Goal: Task Accomplishment & Management: Manage account settings

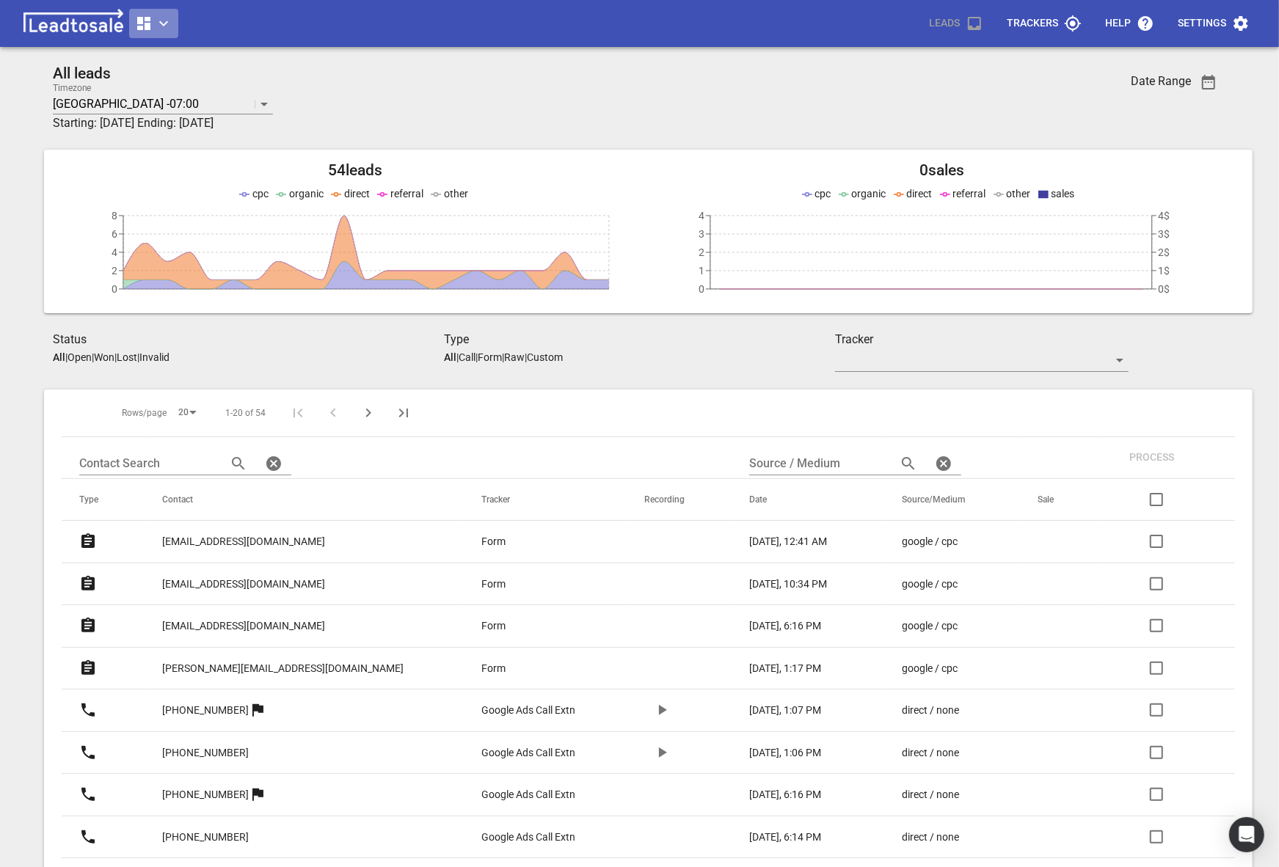
click at [165, 28] on icon "button" at bounding box center [164, 24] width 18 height 18
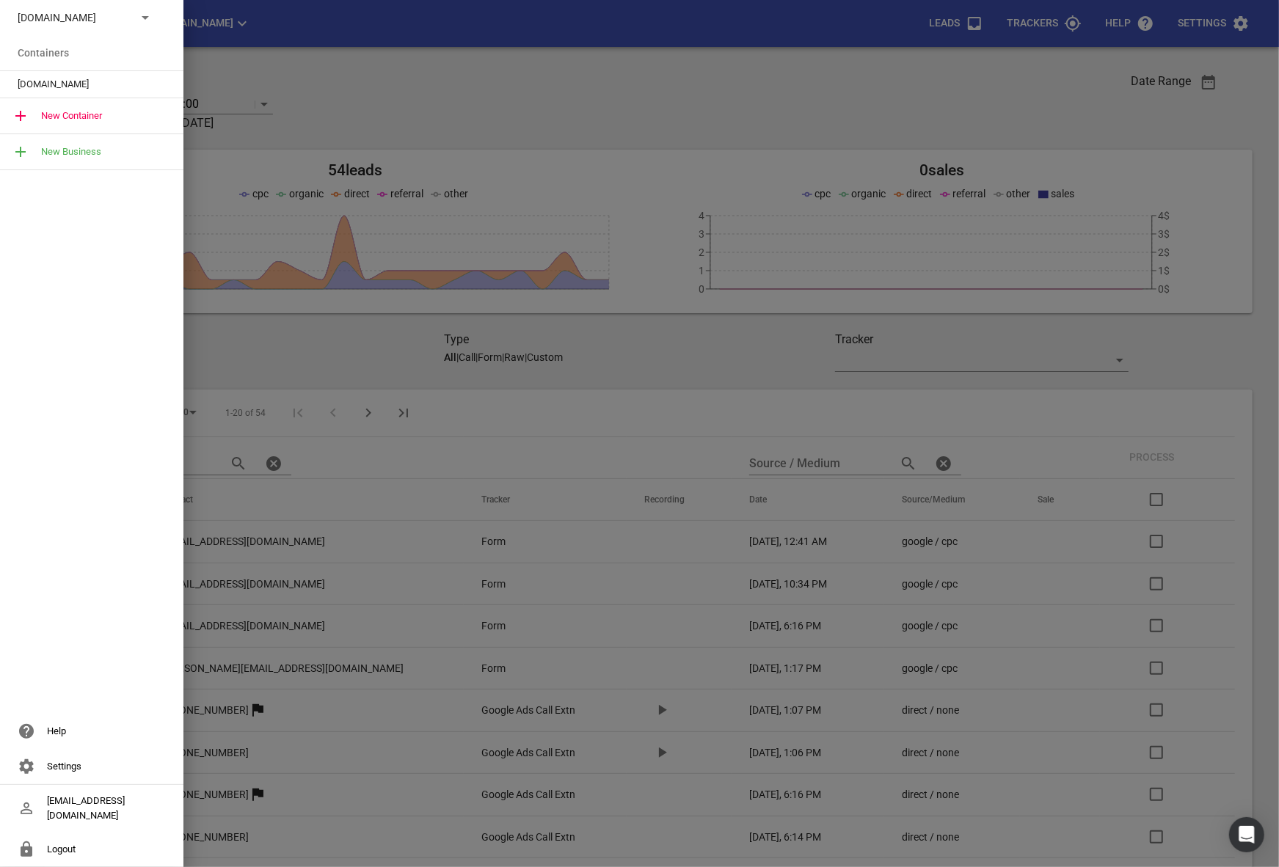
click at [84, 18] on p "[DOMAIN_NAME]" at bounding box center [71, 17] width 107 height 15
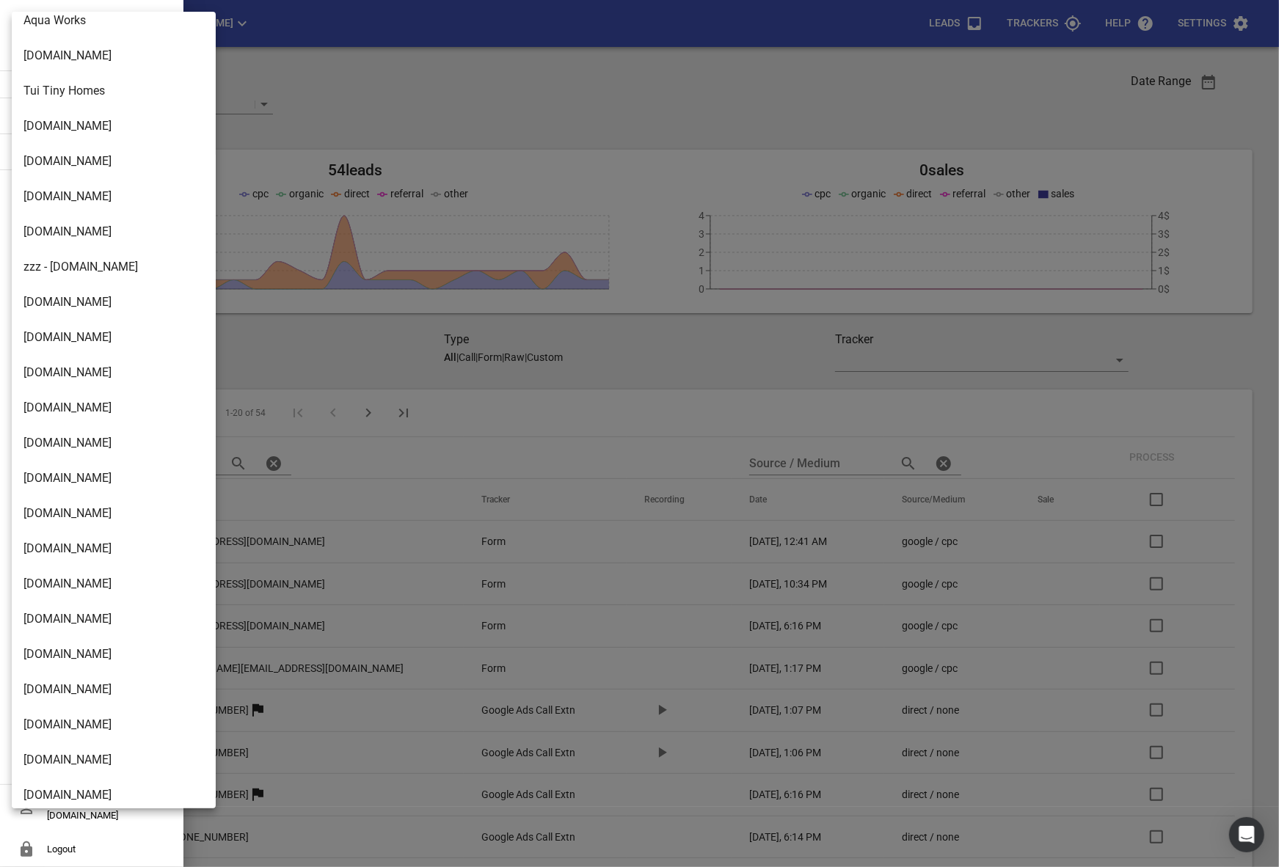
scroll to position [1040, 0]
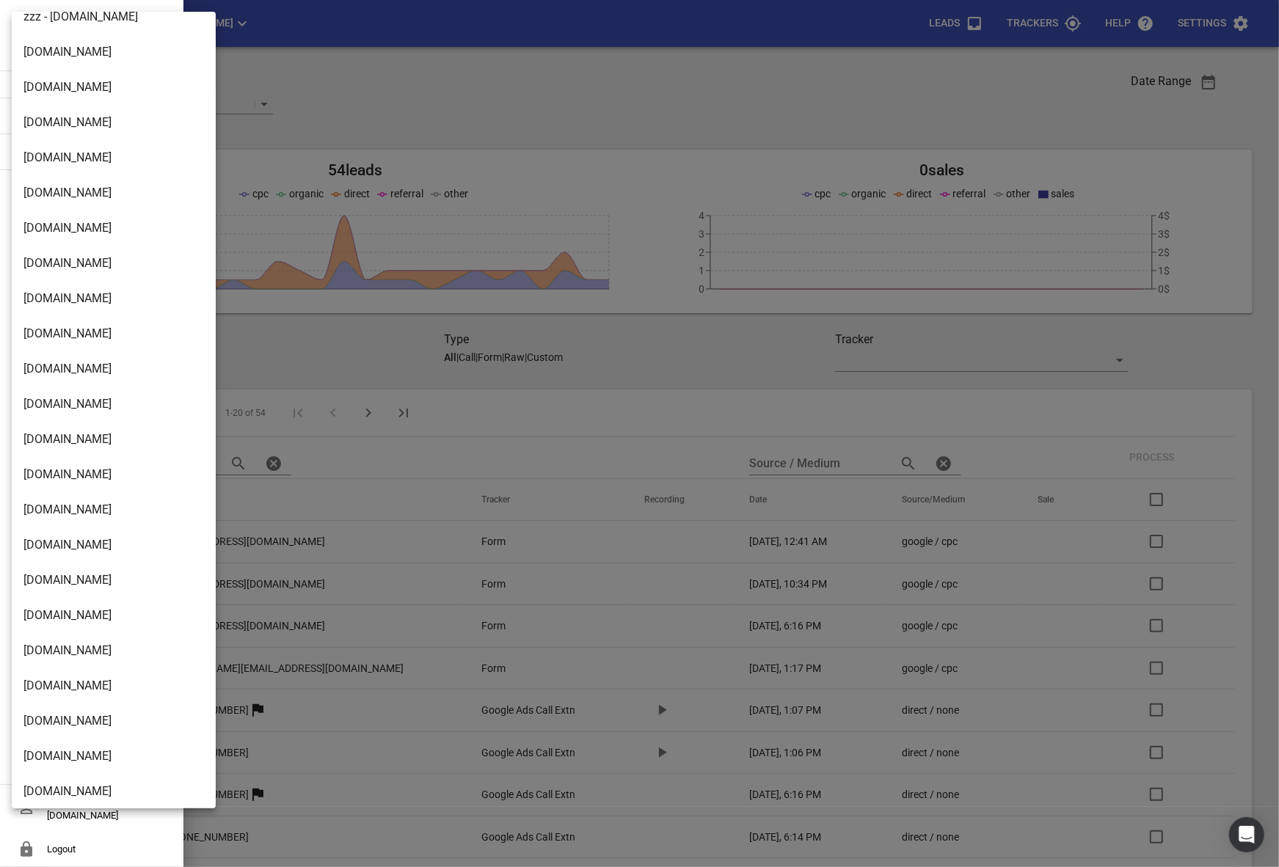
click at [58, 339] on li "[DOMAIN_NAME]" at bounding box center [114, 333] width 204 height 35
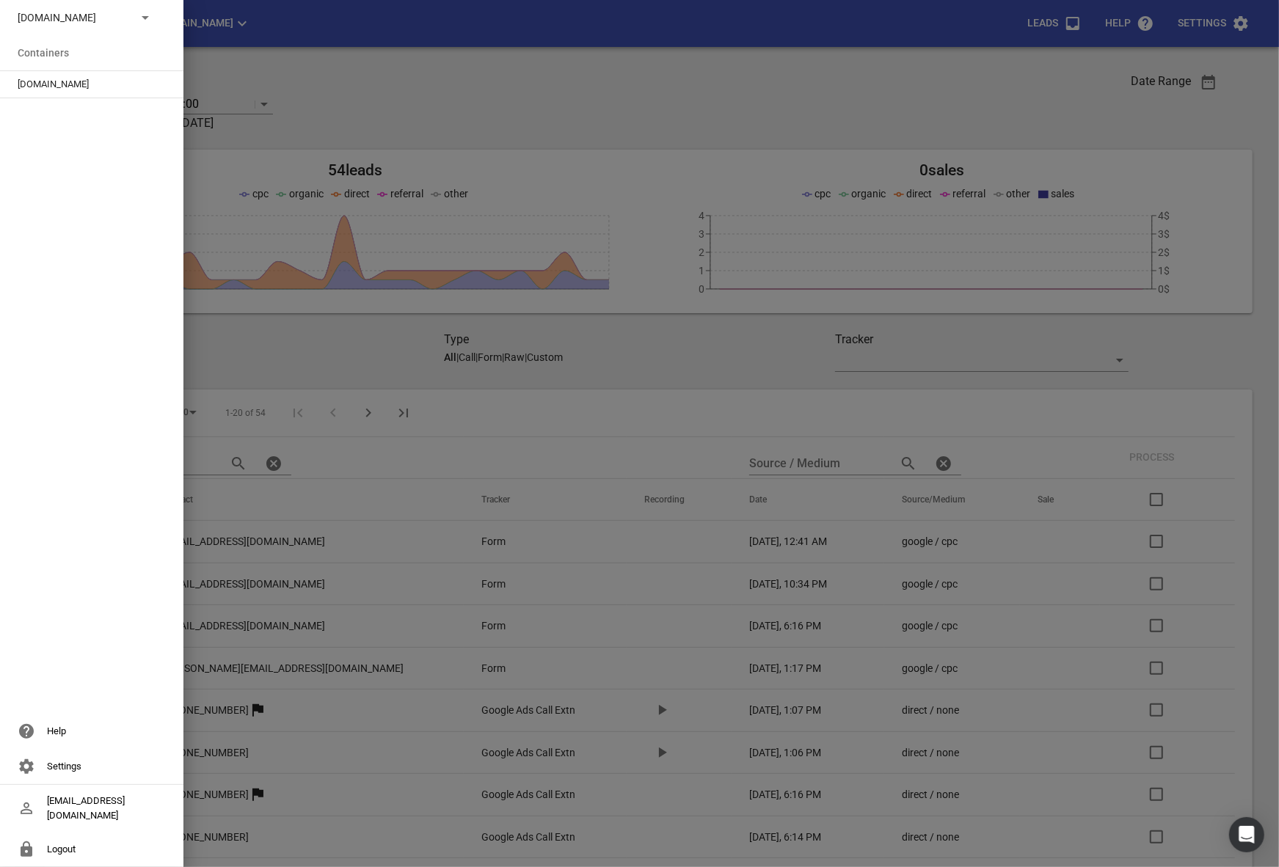
click at [80, 77] on span "[DOMAIN_NAME]" at bounding box center [86, 84] width 136 height 15
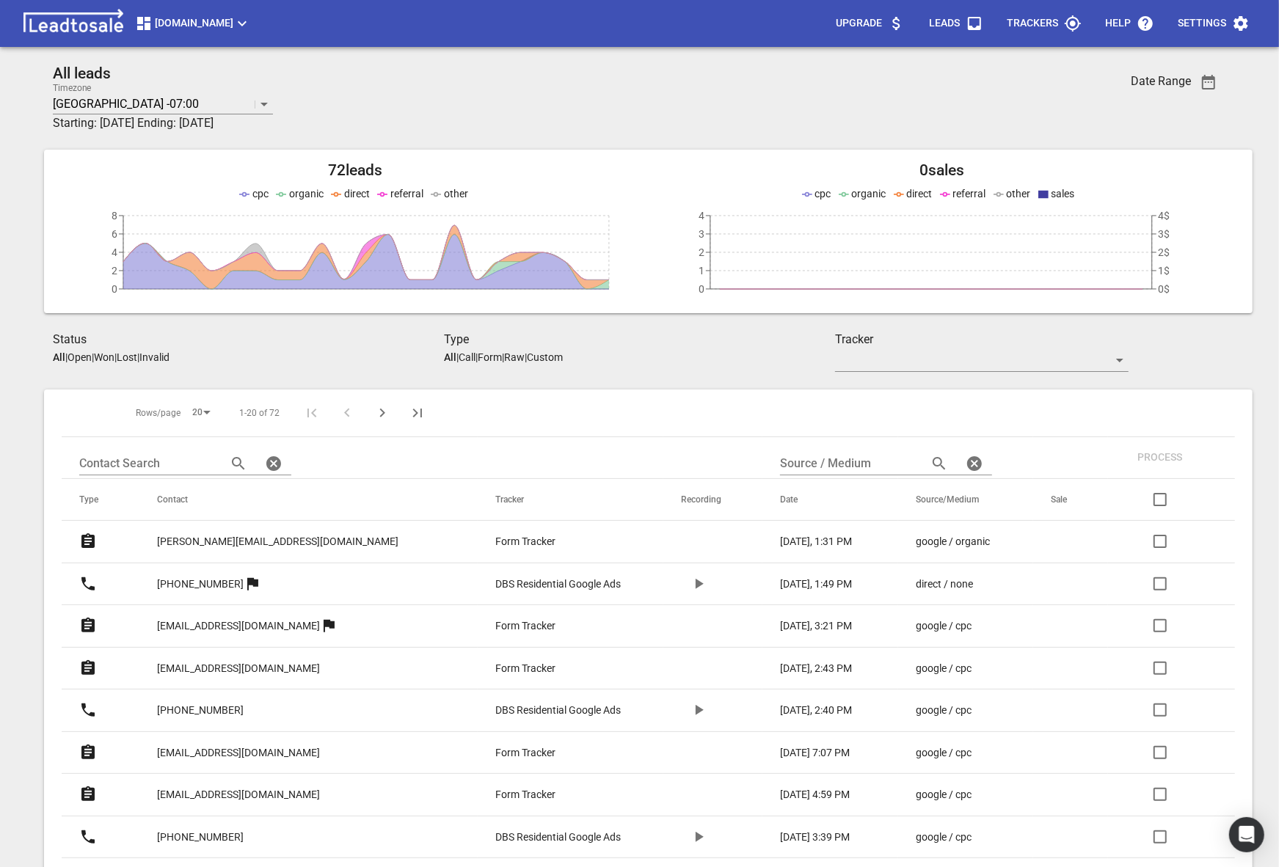
click at [1217, 25] on p "Settings" at bounding box center [1202, 23] width 48 height 15
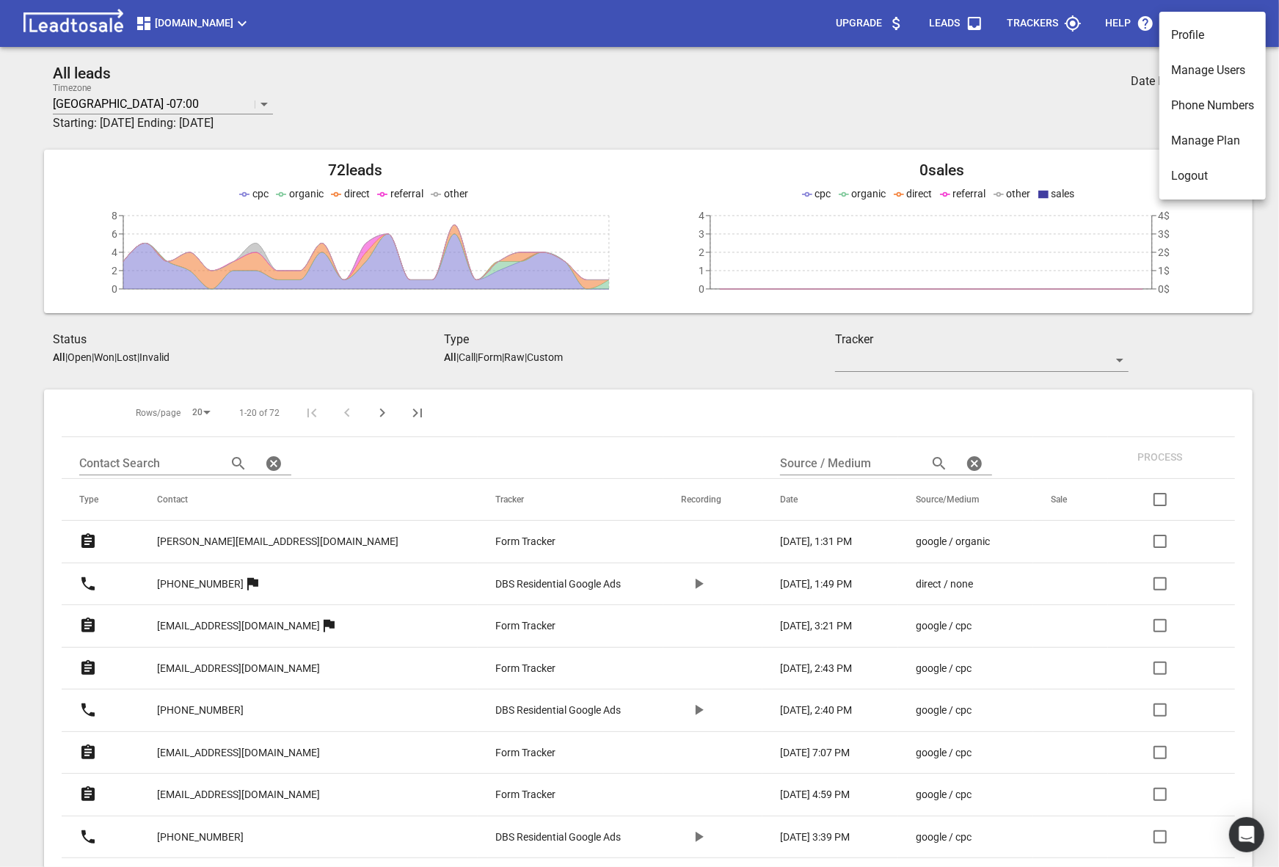
click at [1190, 76] on li "Manage Users" at bounding box center [1212, 70] width 106 height 35
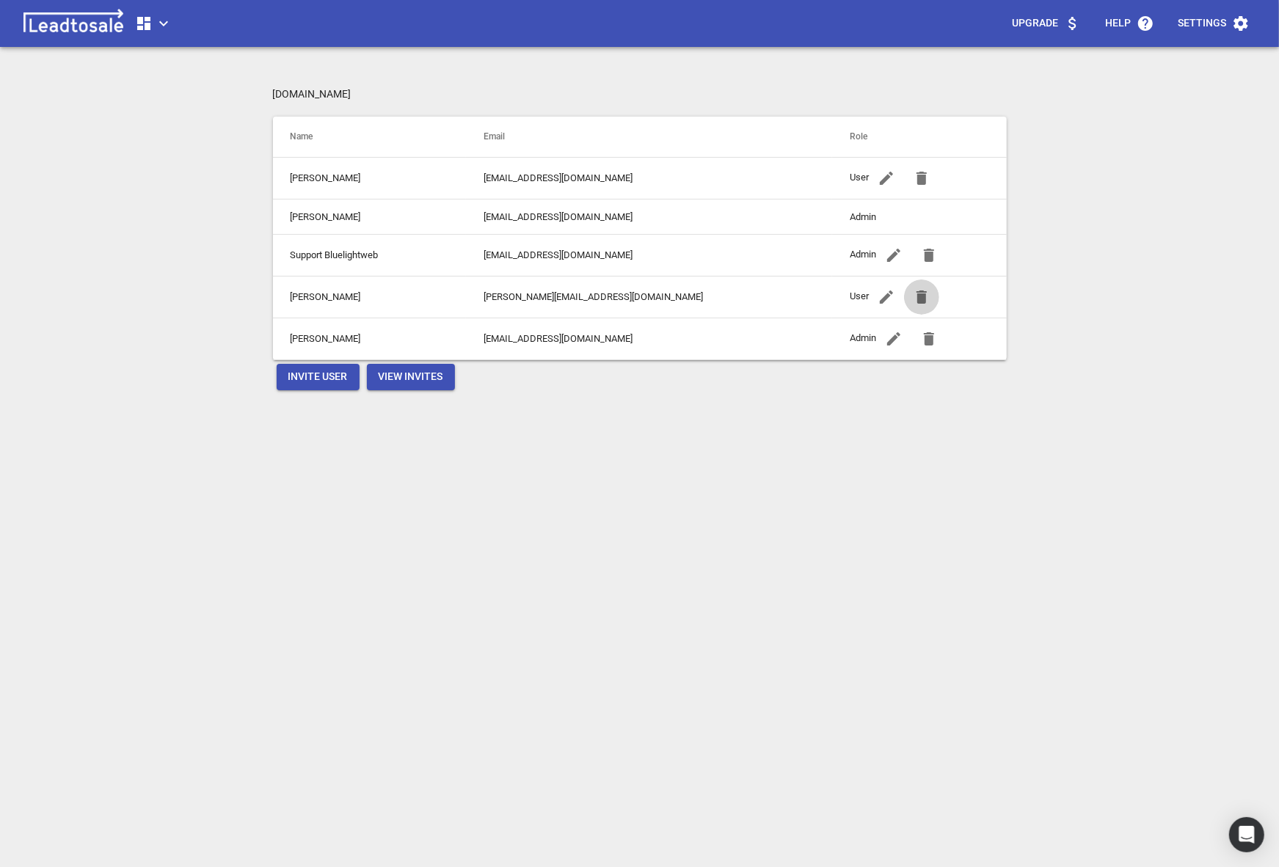
click at [913, 295] on icon "button" at bounding box center [922, 297] width 18 height 18
